Goal: Information Seeking & Learning: Learn about a topic

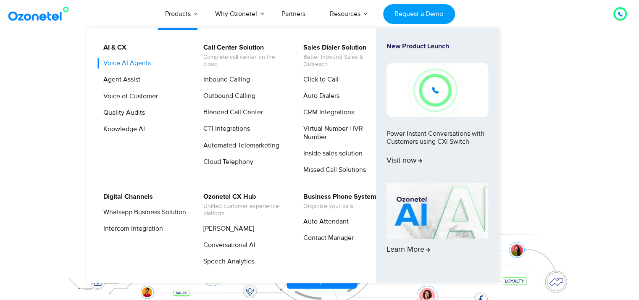
click at [139, 65] on link "Voice AI Agents" at bounding box center [125, 63] width 54 height 10
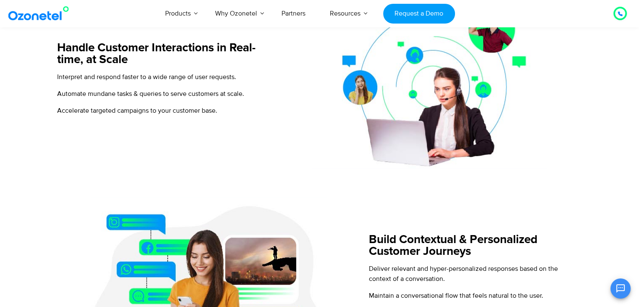
scroll to position [511, 0]
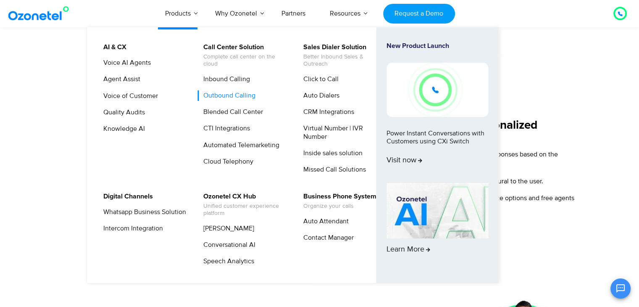
click at [236, 96] on link "Outbound Calling" at bounding box center [227, 95] width 59 height 10
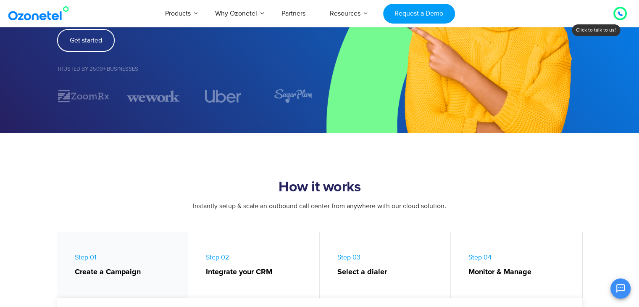
scroll to position [200, 0]
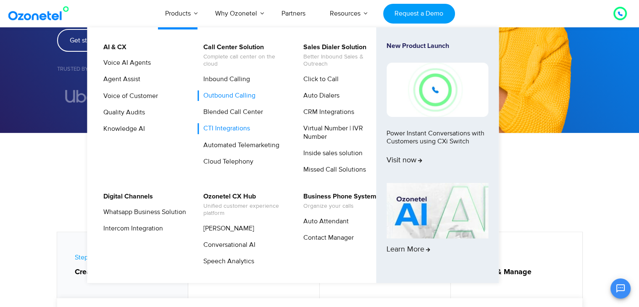
click at [224, 130] on link "CTI Integrations" at bounding box center [224, 128] width 53 height 10
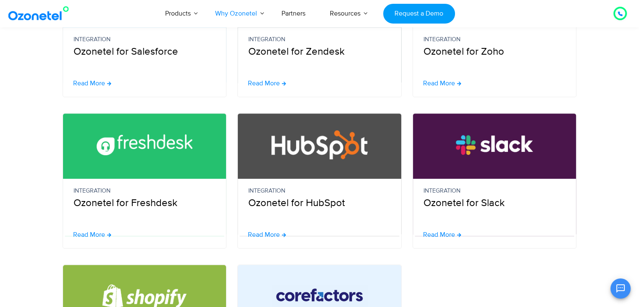
scroll to position [266, 0]
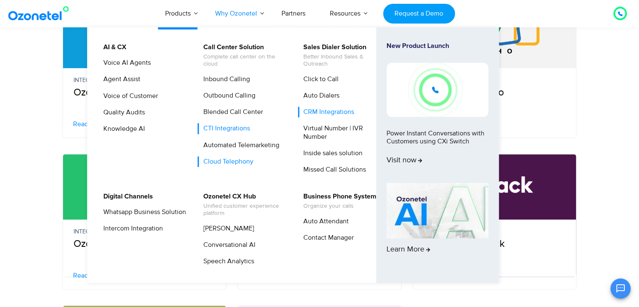
click at [220, 158] on link "Cloud Telephony" at bounding box center [226, 161] width 57 height 10
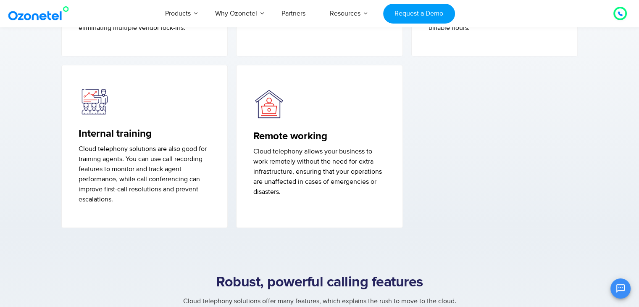
scroll to position [796, 0]
